Goal: Task Accomplishment & Management: Complete application form

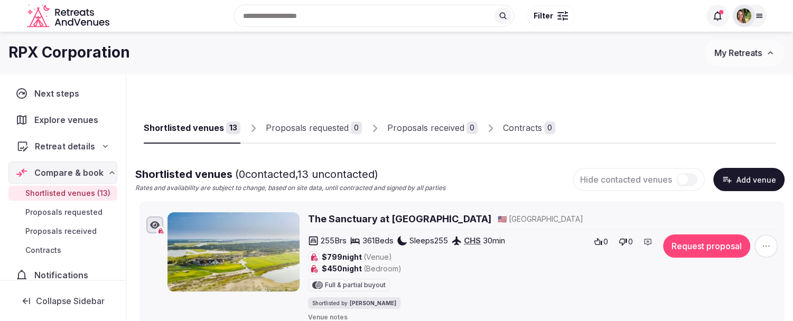
click at [48, 143] on span "Retreat details" at bounding box center [65, 146] width 60 height 13
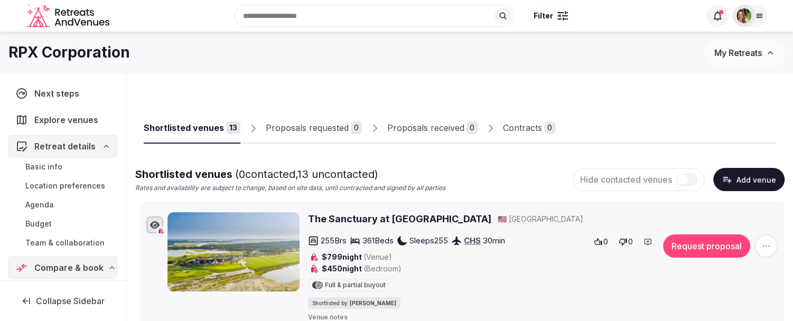
click at [39, 222] on span "Budget" at bounding box center [38, 224] width 26 height 11
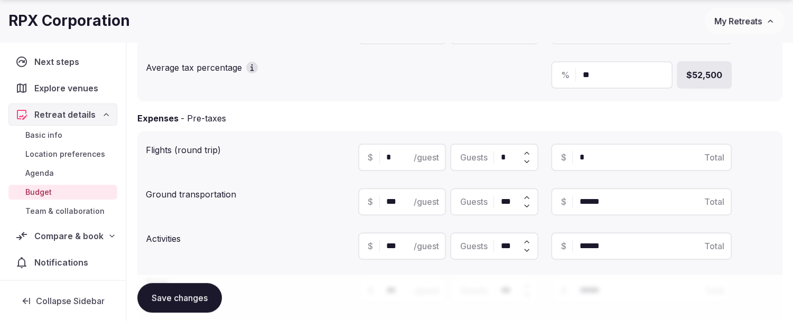
scroll to position [235, 0]
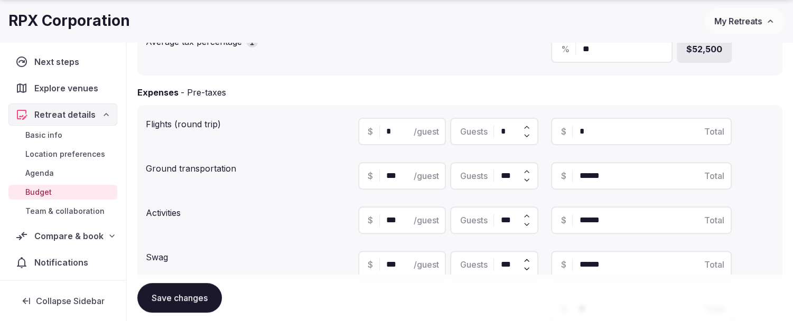
drag, startPoint x: 404, startPoint y: 177, endPoint x: 373, endPoint y: 178, distance: 30.6
click at [373, 178] on div "$ *** /guest" at bounding box center [402, 175] width 88 height 27
type input "*"
type input "*****"
type input "**"
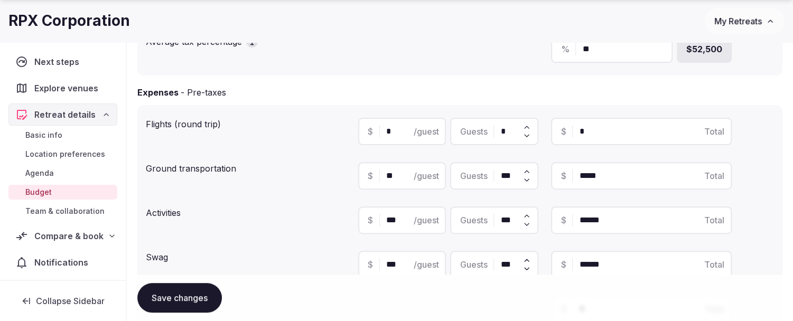
type input "*****"
type input "*"
type input "***"
type input "*"
type input "**"
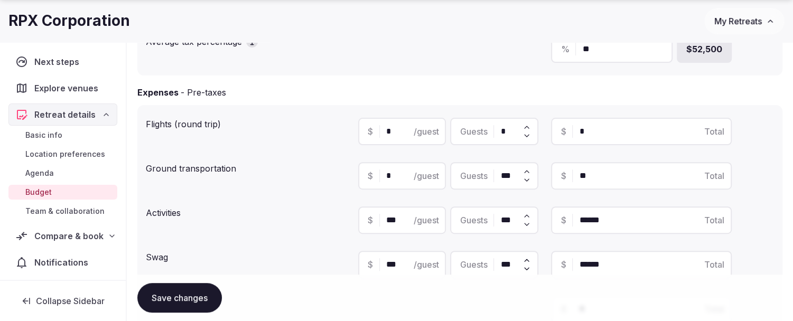
type input "*"
type input "***"
type input "**"
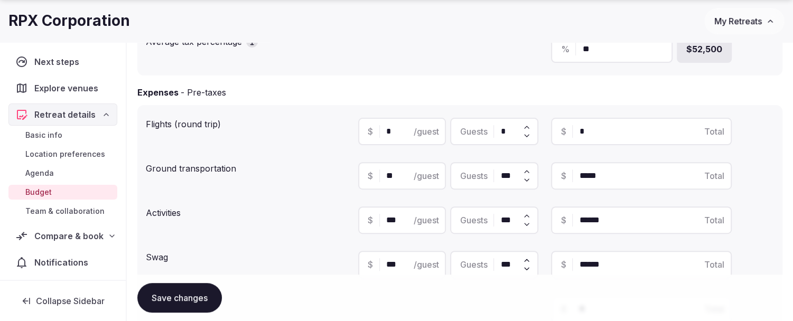
type input "*****"
type input "***"
type input "******"
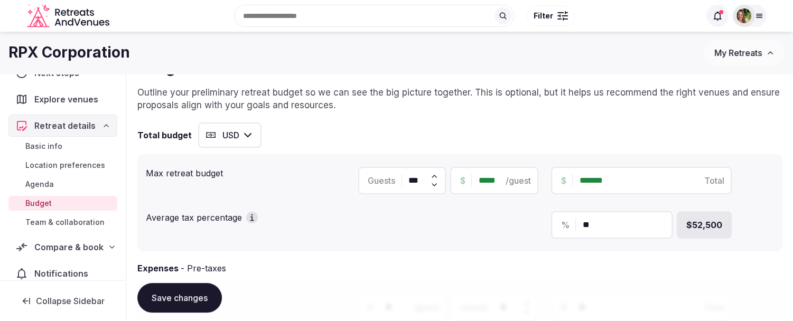
scroll to position [32, 0]
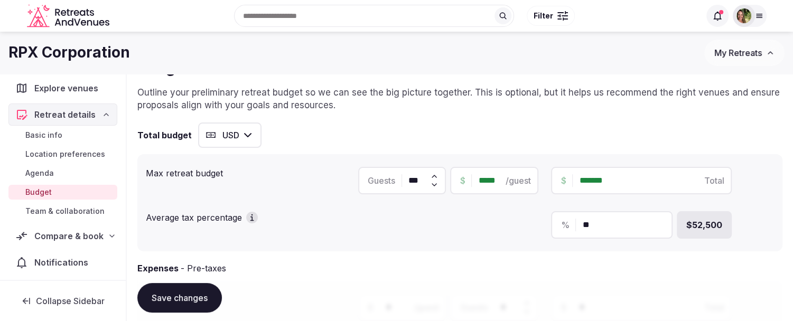
click at [49, 238] on span "Compare & book" at bounding box center [68, 236] width 69 height 13
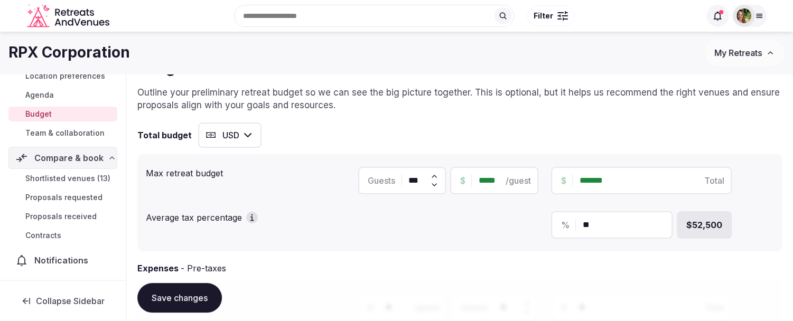
scroll to position [118, 0]
click at [45, 173] on span "Shortlisted venues (13)" at bounding box center [67, 178] width 85 height 11
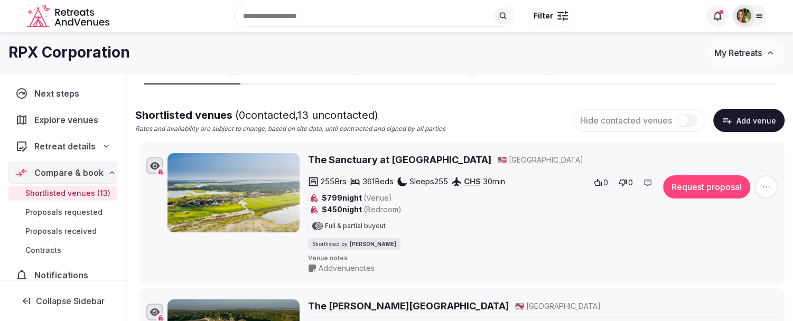
scroll to position [59, 0]
click at [428, 159] on h2 "The Sanctuary at [GEOGRAPHIC_DATA]" at bounding box center [399, 160] width 183 height 13
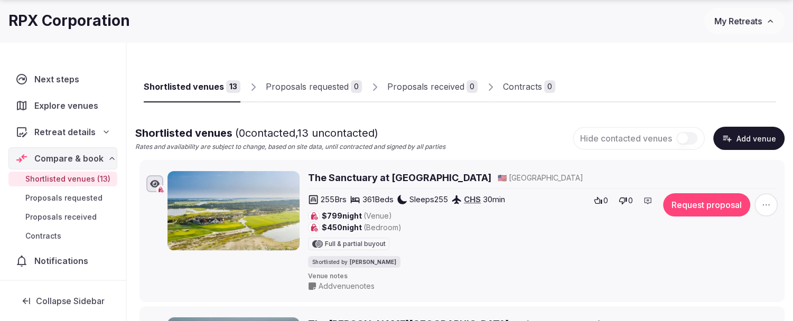
scroll to position [117, 0]
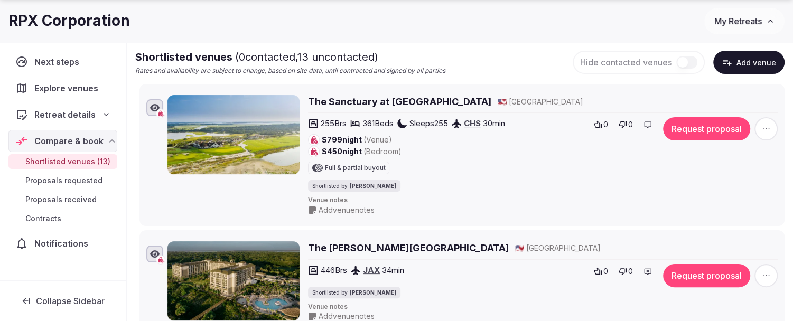
click at [647, 128] on icon at bounding box center [648, 124] width 8 height 8
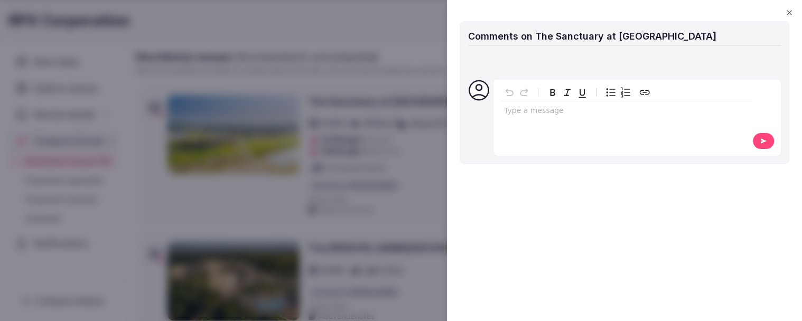
click at [788, 12] on icon "button" at bounding box center [789, 12] width 5 height 5
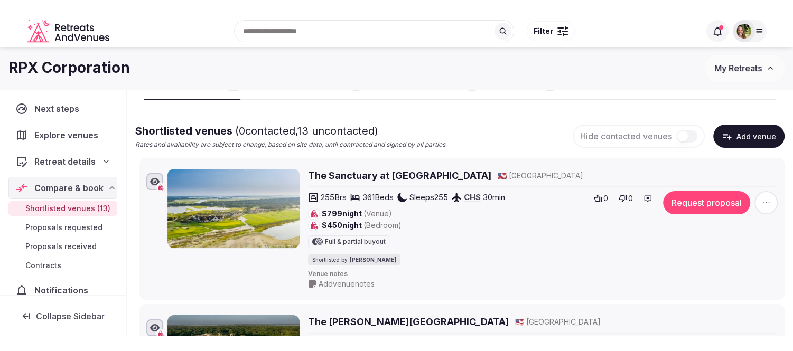
scroll to position [59, 0]
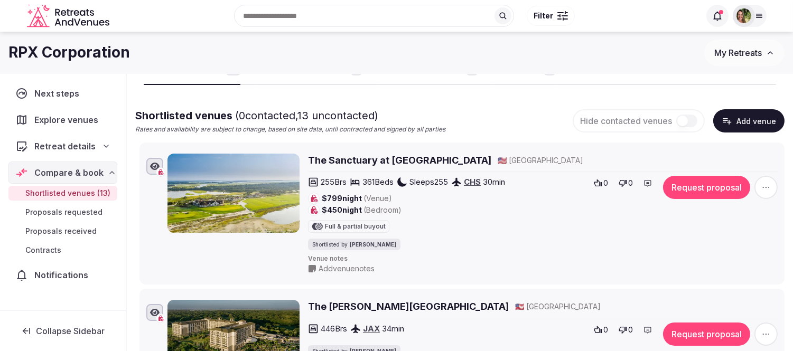
click at [747, 48] on span "My Retreats" at bounding box center [738, 53] width 48 height 11
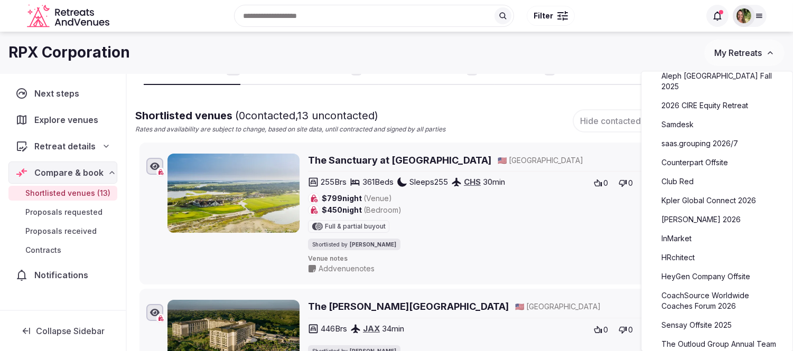
scroll to position [469, 0]
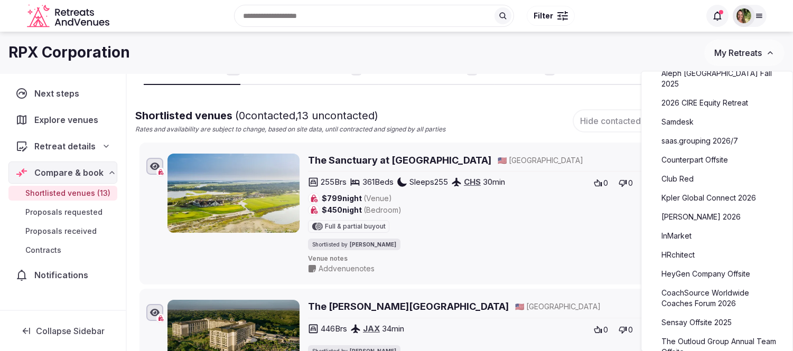
click at [701, 285] on link "CoachSource Worldwide Coaches Forum 2026" at bounding box center [717, 298] width 130 height 27
click at [692, 285] on link "CoachSource Worldwide Coaches Forum 2026" at bounding box center [717, 298] width 130 height 27
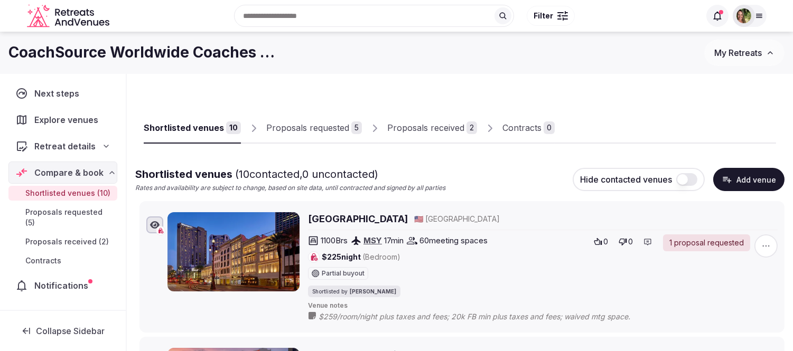
click at [414, 132] on div "Proposals received" at bounding box center [425, 128] width 77 height 13
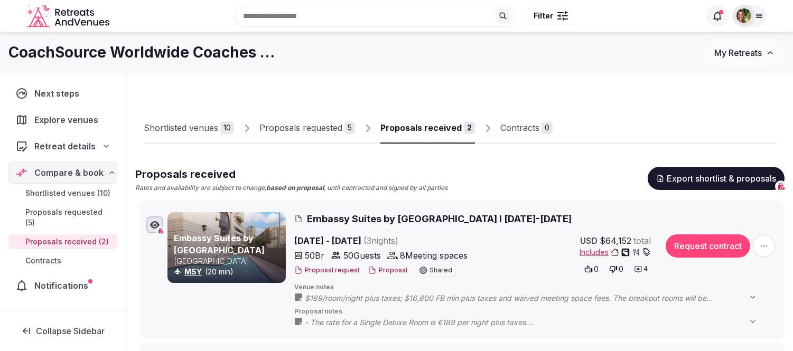
click at [383, 270] on button "Proposal" at bounding box center [387, 270] width 39 height 9
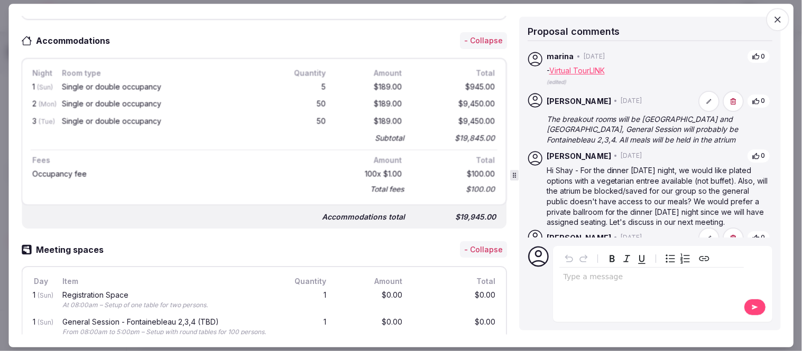
scroll to position [176, 0]
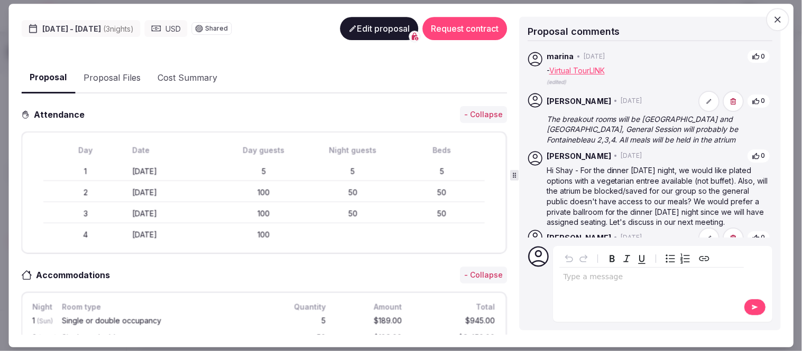
click at [375, 27] on button "Edit proposal" at bounding box center [379, 28] width 78 height 23
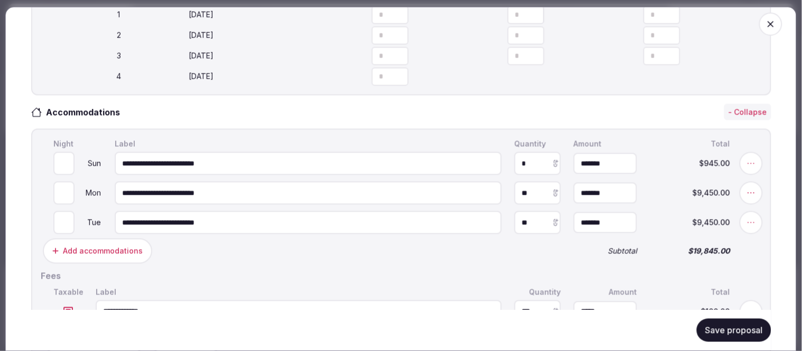
scroll to position [411, 0]
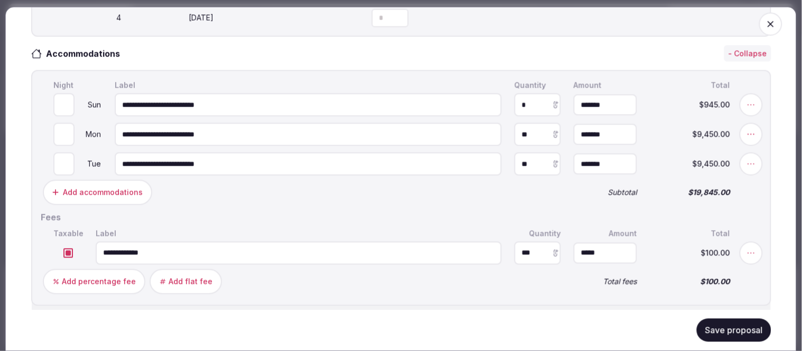
drag, startPoint x: 534, startPoint y: 247, endPoint x: 525, endPoint y: 247, distance: 9.0
click at [525, 247] on input "***" at bounding box center [537, 253] width 46 height 23
type input "***"
click at [742, 330] on button "Save proposal" at bounding box center [733, 330] width 74 height 23
click at [765, 25] on icon "button" at bounding box center [770, 24] width 11 height 11
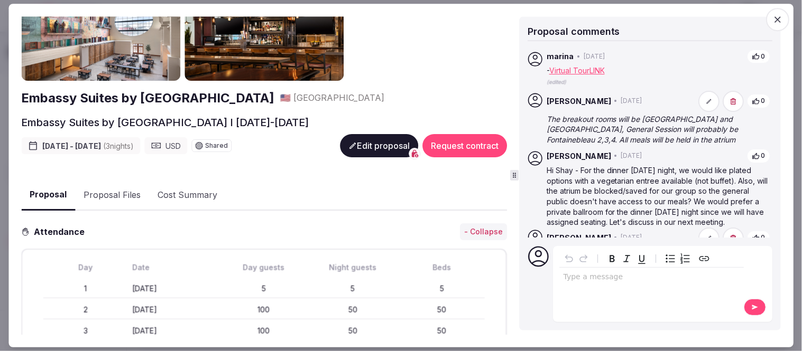
scroll to position [0, 0]
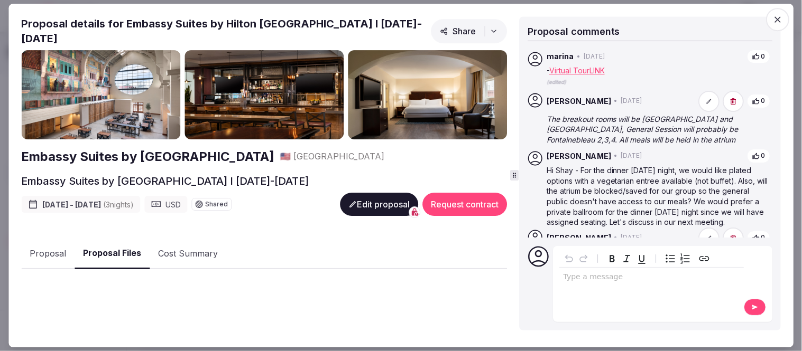
click at [117, 250] on button "Proposal Files" at bounding box center [111, 254] width 75 height 31
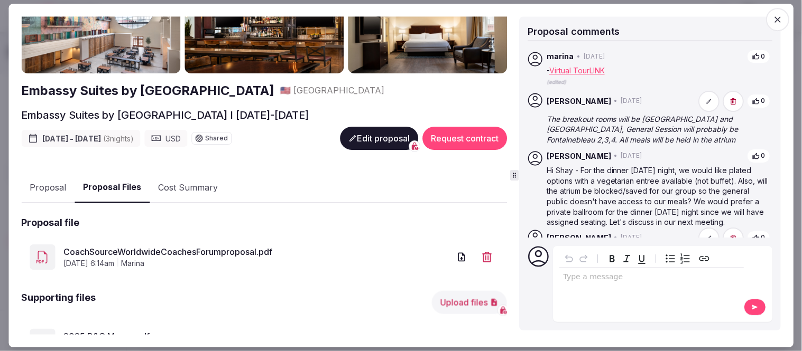
scroll to position [176, 0]
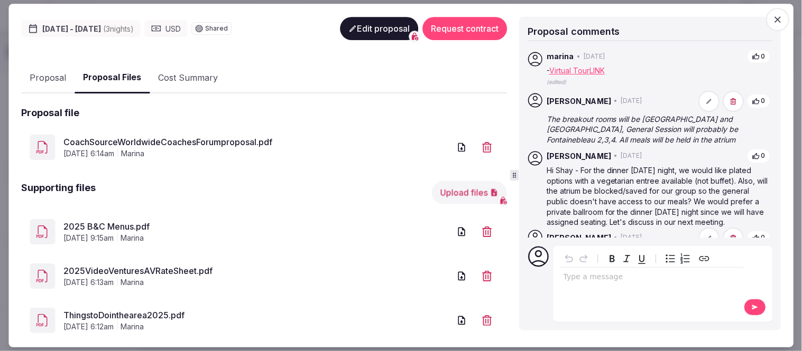
click at [228, 136] on link "CoachSourceWorldwideCoachesForumproposal.pdf" at bounding box center [256, 142] width 386 height 13
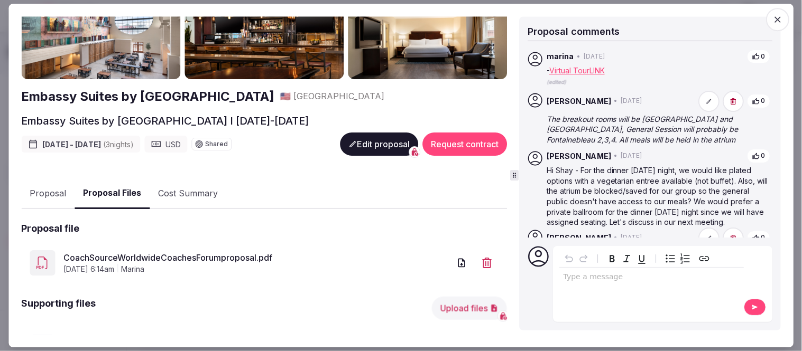
scroll to position [59, 0]
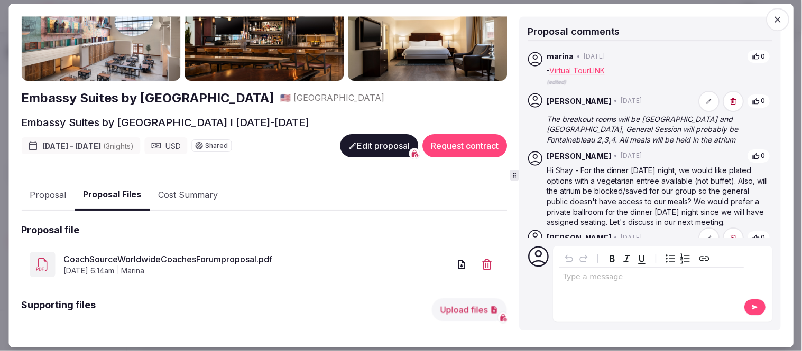
click at [49, 188] on button "Proposal" at bounding box center [47, 195] width 53 height 31
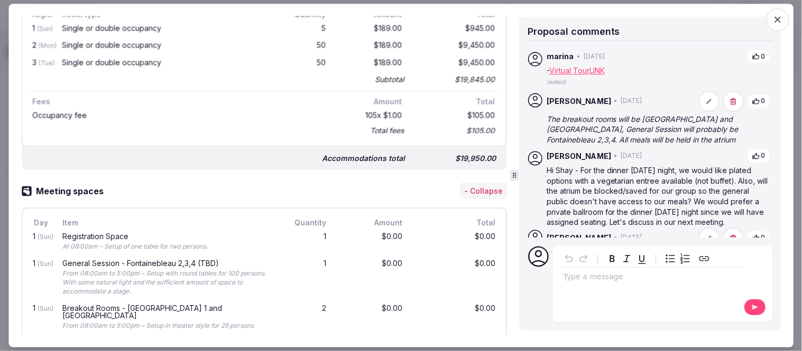
scroll to position [176, 0]
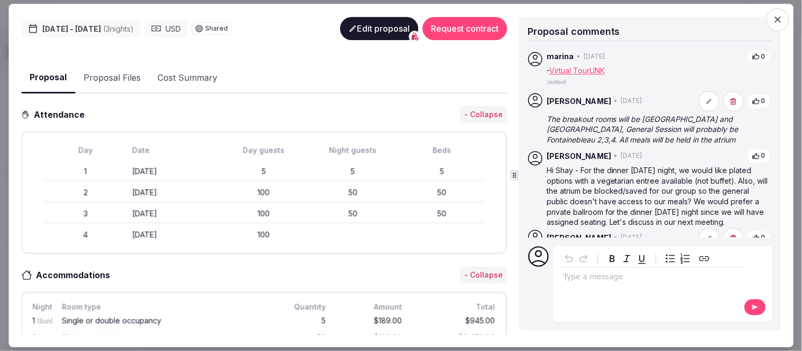
click at [367, 26] on button "Edit proposal" at bounding box center [379, 28] width 78 height 23
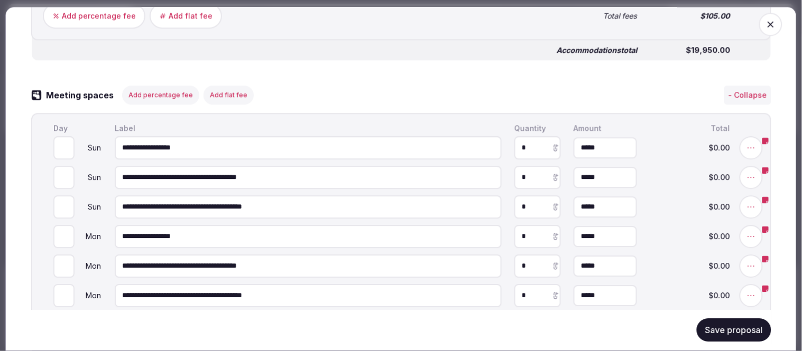
scroll to position [704, 0]
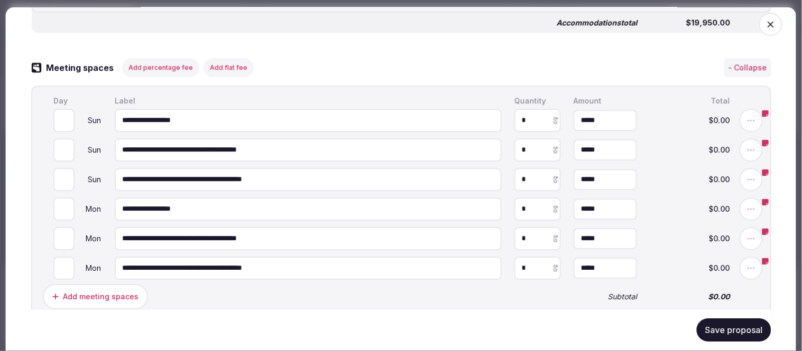
click at [61, 109] on input "*" at bounding box center [63, 120] width 21 height 23
type input "*"
click at [61, 109] on input "*" at bounding box center [63, 120] width 21 height 23
click at [64, 139] on input "*" at bounding box center [63, 149] width 21 height 23
type input "*"
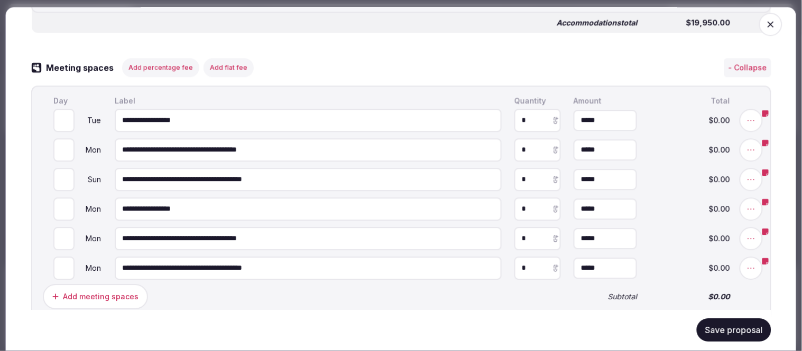
click at [64, 139] on input "*" at bounding box center [63, 149] width 21 height 23
click at [64, 171] on input "*" at bounding box center [63, 179] width 21 height 23
type input "*"
click at [64, 171] on input "*" at bounding box center [63, 179] width 21 height 23
click at [62, 200] on input "*" at bounding box center [63, 209] width 21 height 23
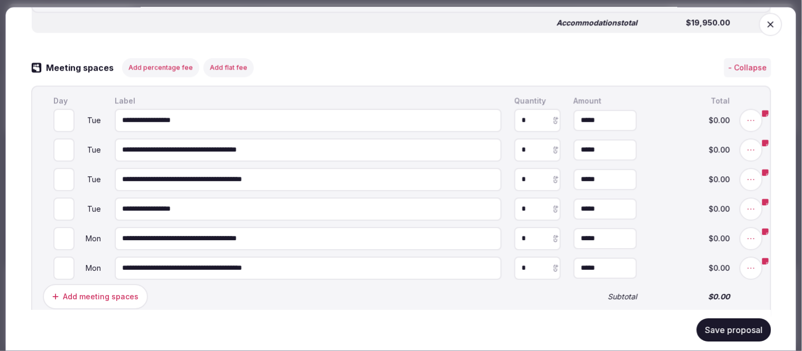
click at [62, 200] on input "*" at bounding box center [63, 209] width 21 height 23
type input "*"
click at [62, 200] on input "*" at bounding box center [63, 209] width 21 height 23
click at [61, 229] on input "*" at bounding box center [63, 238] width 21 height 23
type input "*"
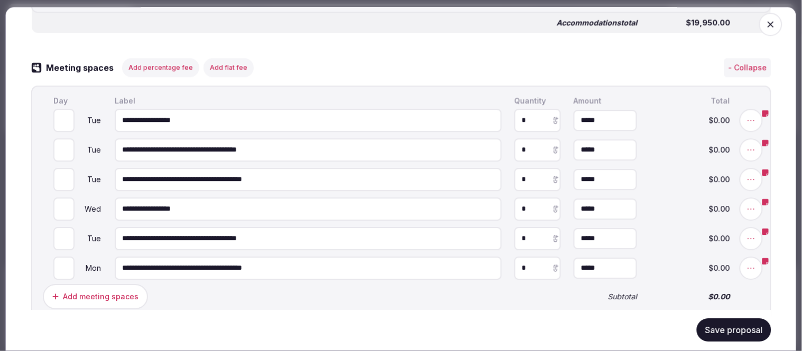
click at [61, 229] on input "*" at bounding box center [63, 238] width 21 height 23
click at [64, 258] on input "*" at bounding box center [63, 268] width 21 height 23
type input "*"
click at [64, 258] on input "*" at bounding box center [63, 268] width 21 height 23
click at [729, 338] on button "Save proposal" at bounding box center [733, 330] width 74 height 23
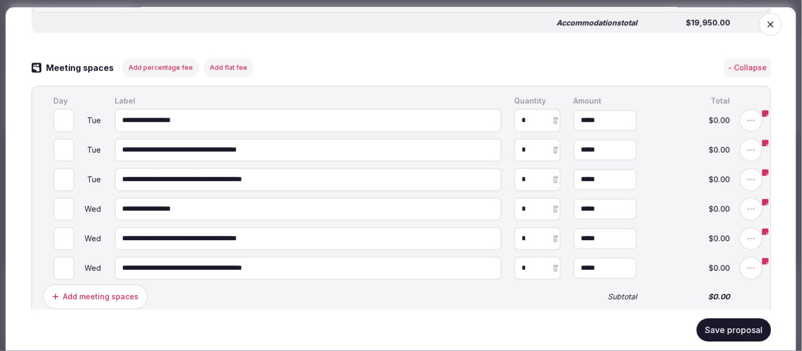
click at [765, 23] on icon "button" at bounding box center [770, 24] width 11 height 11
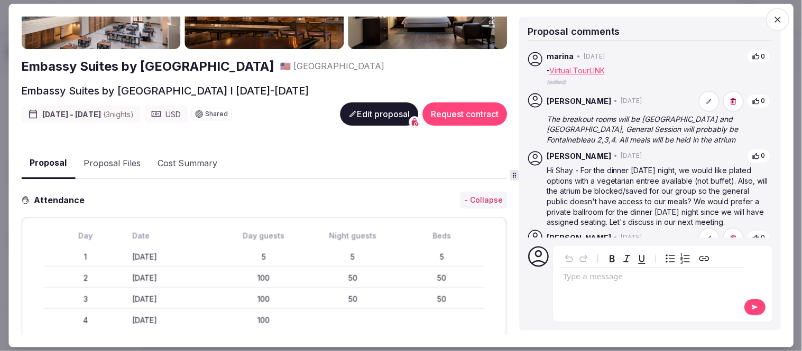
scroll to position [0, 0]
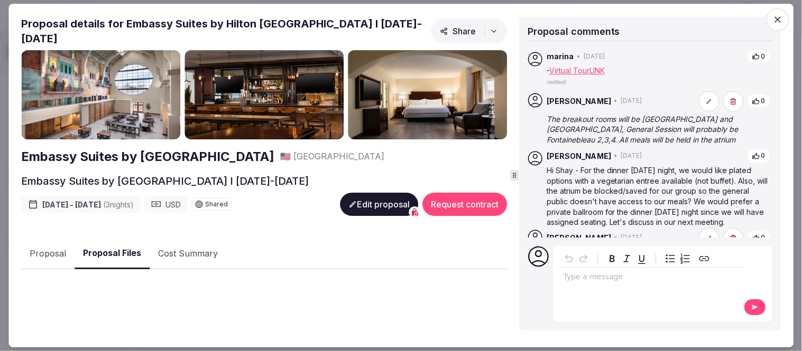
click at [115, 248] on button "Proposal Files" at bounding box center [111, 254] width 75 height 31
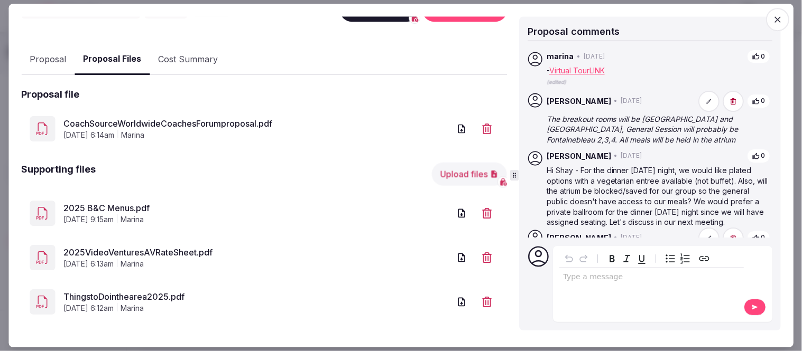
scroll to position [195, 0]
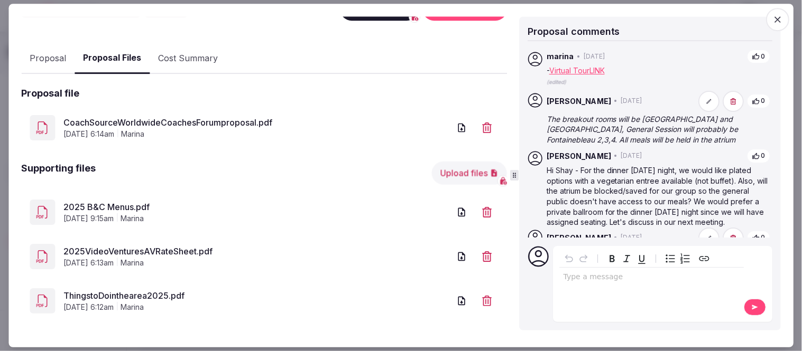
click at [222, 117] on link "CoachSourceWorldwideCoachesForumproposal.pdf" at bounding box center [256, 122] width 386 height 13
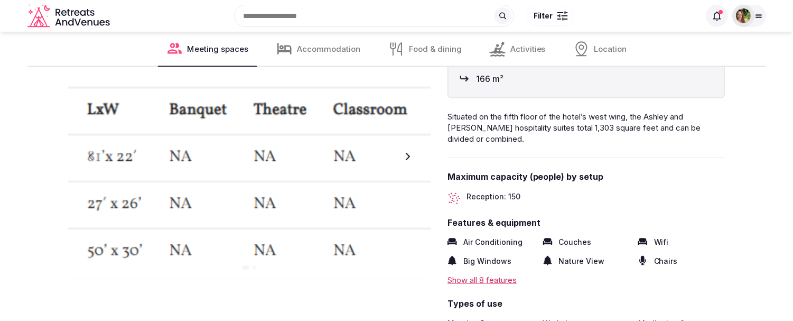
scroll to position [2759, 0]
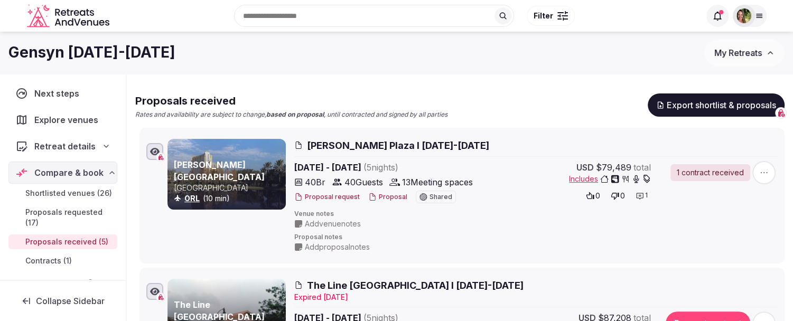
scroll to position [59, 0]
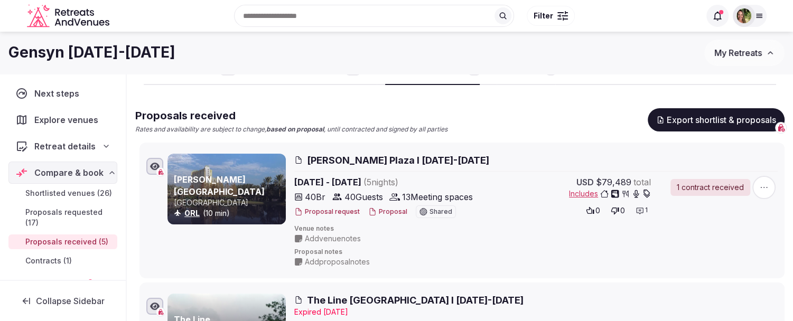
drag, startPoint x: 382, startPoint y: 212, endPoint x: 403, endPoint y: 235, distance: 31.1
click at [403, 235] on div "Rosen Plaza I Nov 9-14th, 2025 Nov 9th - 14th, 2025 ( 5 night s ) 40 Br 40 Gues…" at bounding box center [535, 211] width 483 height 114
click at [383, 212] on button "Proposal" at bounding box center [387, 212] width 39 height 9
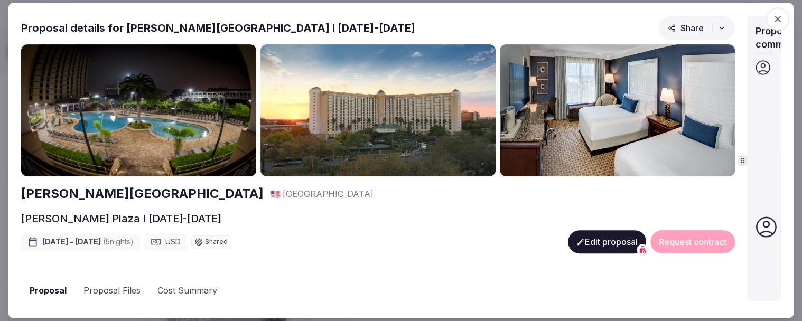
click at [746, 154] on div "Proposal details for Rosen Plaza I Nov 9-14th, 2025 Share Rosen Plaza 🇺🇸 United…" at bounding box center [401, 161] width 760 height 290
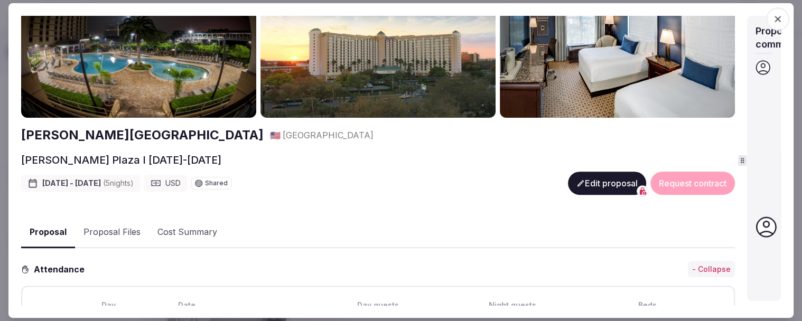
click at [101, 230] on button "Proposal Files" at bounding box center [112, 232] width 74 height 31
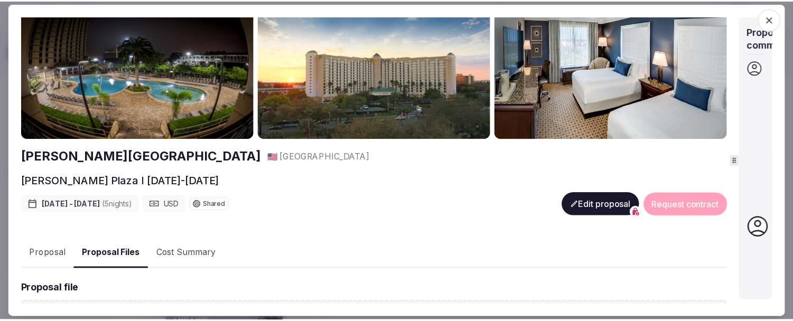
scroll to position [0, 0]
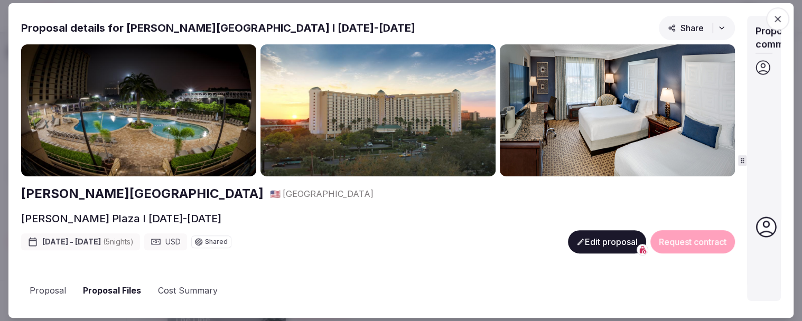
click at [773, 20] on icon "button" at bounding box center [777, 19] width 11 height 11
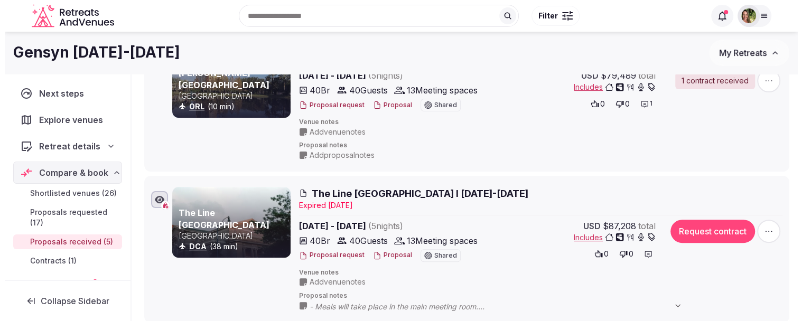
scroll to position [235, 0]
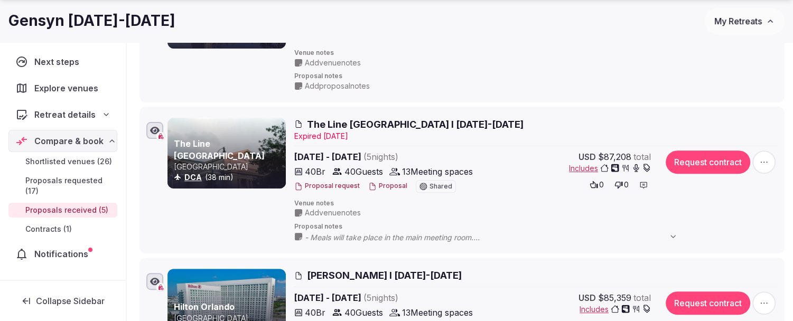
click at [390, 182] on button "Proposal" at bounding box center [387, 186] width 39 height 9
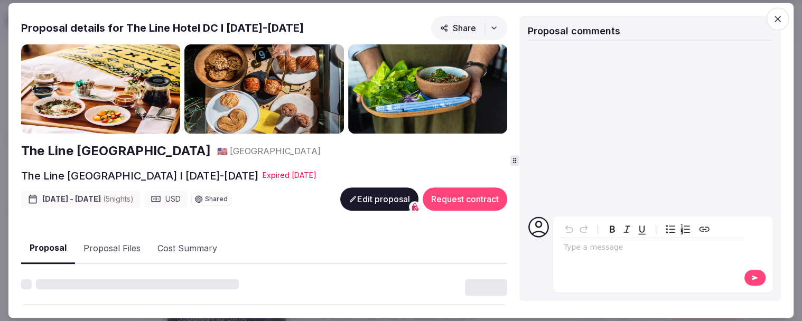
scroll to position [59, 0]
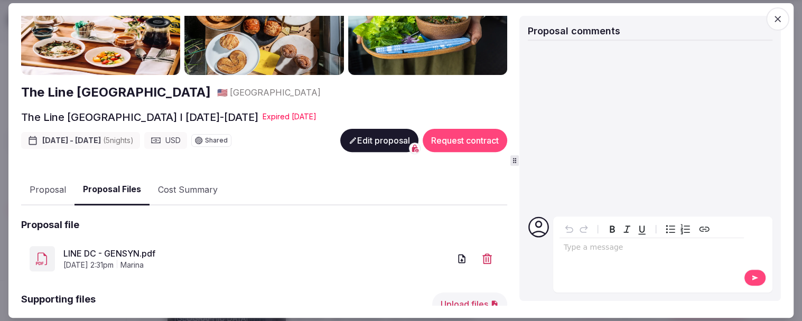
click at [108, 183] on button "Proposal Files" at bounding box center [111, 189] width 75 height 31
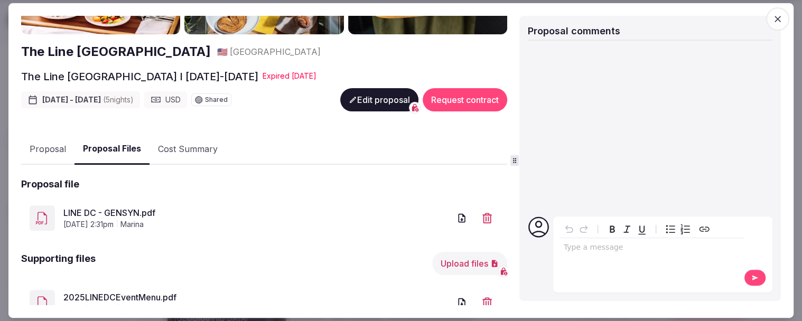
scroll to position [136, 0]
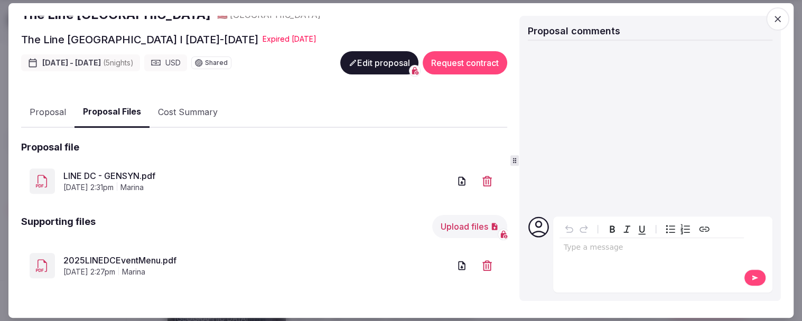
click at [104, 172] on link "LINE DC - GENSYN.pdf" at bounding box center [256, 176] width 387 height 13
click at [775, 18] on icon "button" at bounding box center [777, 19] width 11 height 11
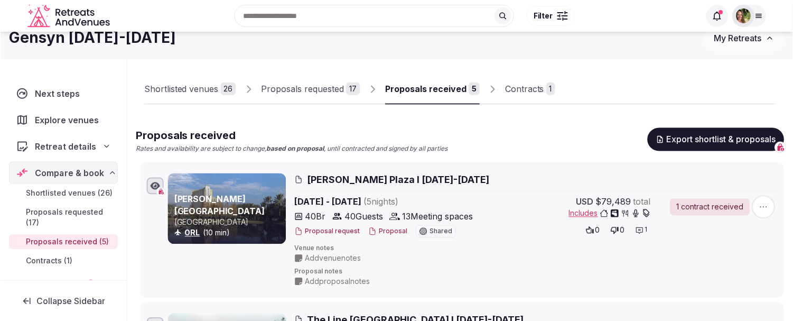
scroll to position [0, 0]
